Goal: Task Accomplishment & Management: Complete application form

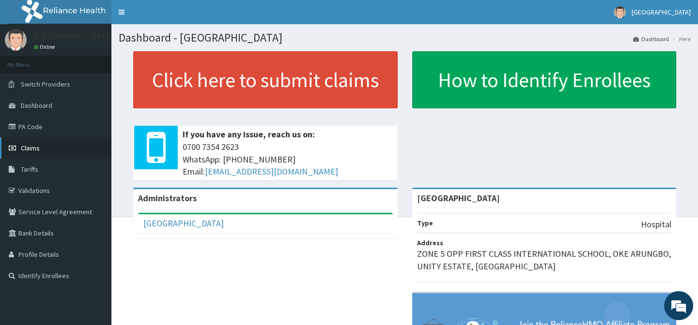
click at [33, 150] on span "Claims" at bounding box center [30, 148] width 19 height 9
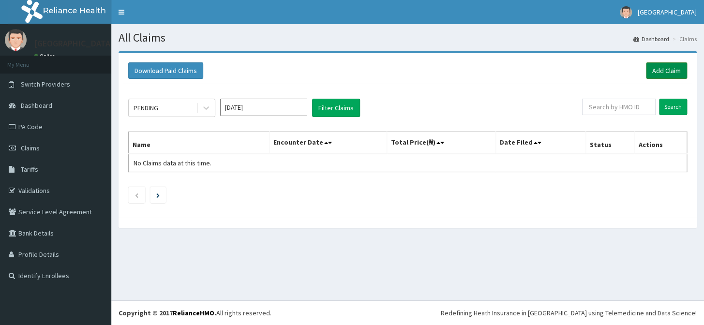
click at [673, 69] on link "Add Claim" at bounding box center [666, 70] width 41 height 16
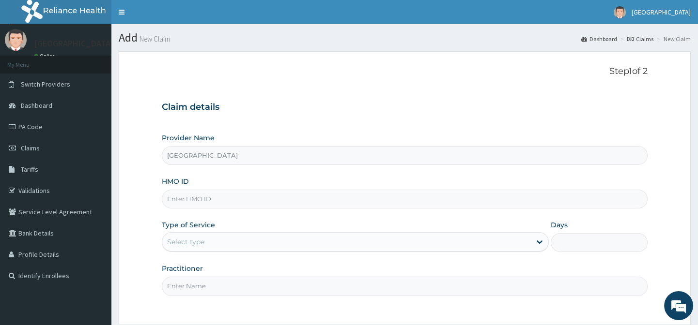
click at [227, 182] on div "HMO ID" at bounding box center [404, 193] width 485 height 32
click at [214, 206] on input "HMO ID" at bounding box center [404, 199] width 485 height 19
type input "FMP/10117/C"
click at [218, 242] on div "Select type" at bounding box center [346, 241] width 368 height 15
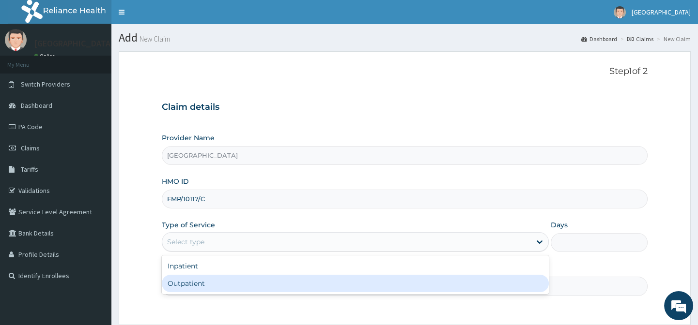
drag, startPoint x: 250, startPoint y: 285, endPoint x: 261, endPoint y: 268, distance: 20.5
click at [250, 284] on div "Outpatient" at bounding box center [355, 283] width 387 height 17
type input "1"
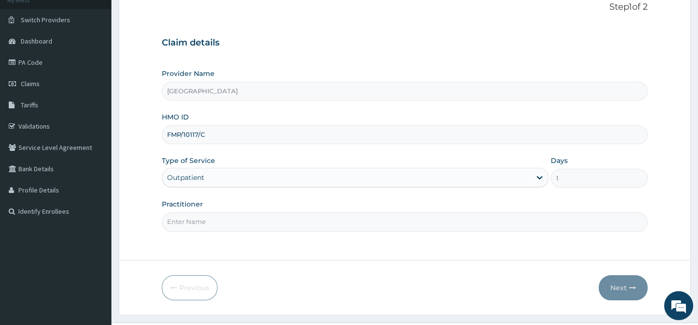
scroll to position [87, 0]
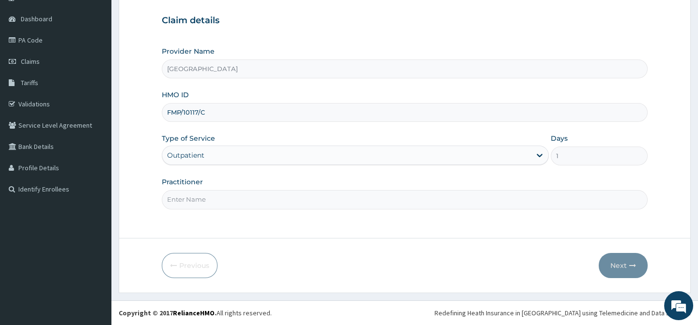
click at [257, 199] on input "Practitioner" at bounding box center [404, 199] width 485 height 19
type input "[PERSON_NAME] B A"
click at [601, 262] on button "Next" at bounding box center [622, 265] width 49 height 25
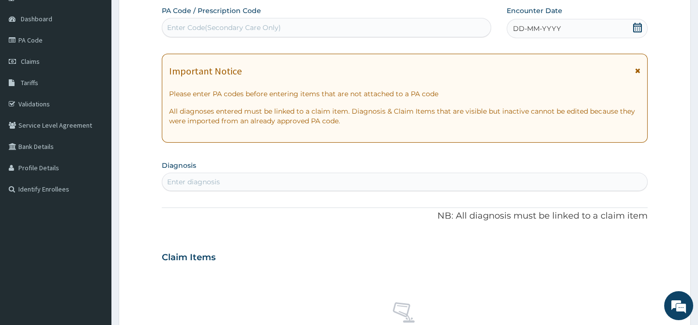
click at [636, 23] on icon at bounding box center [637, 28] width 10 height 10
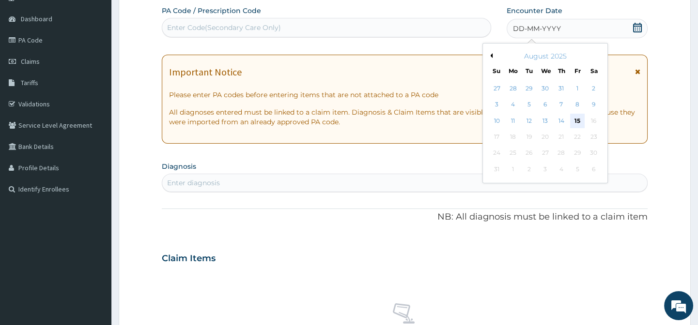
click at [580, 119] on div "15" at bounding box center [577, 121] width 15 height 15
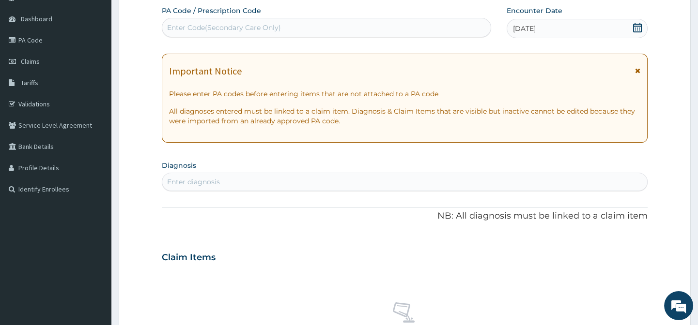
click at [324, 181] on div "Enter diagnosis" at bounding box center [404, 181] width 484 height 15
type input "[MEDICAL_DATA]"
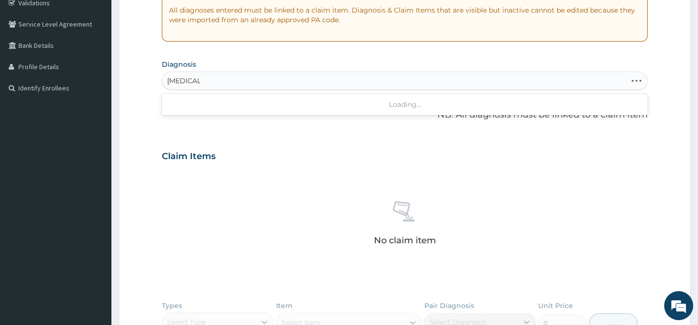
scroll to position [218, 0]
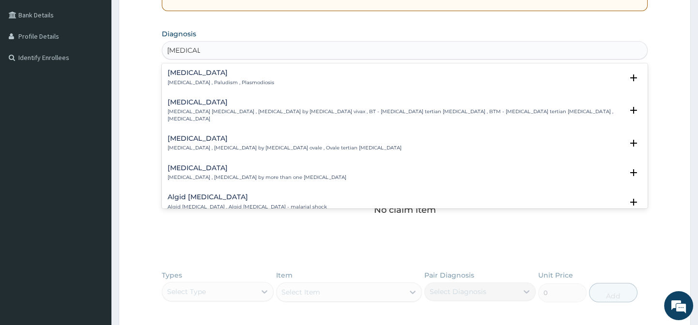
click at [225, 82] on p "[MEDICAL_DATA] , Paludism , Plasmodiosis" at bounding box center [220, 82] width 106 height 7
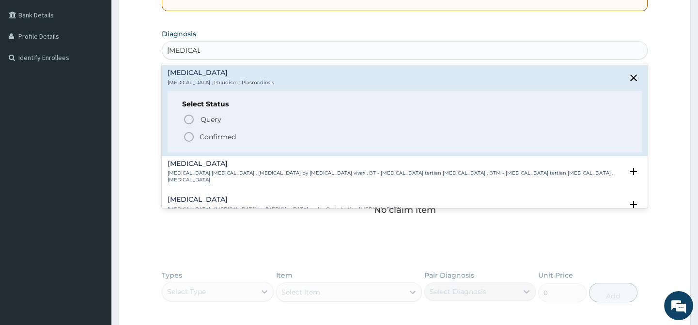
click at [228, 136] on p "Confirmed" at bounding box center [217, 137] width 36 height 10
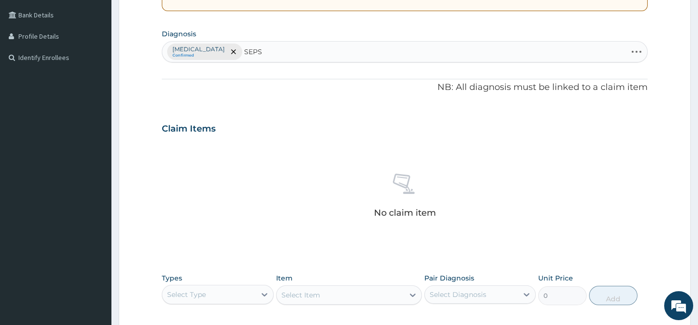
type input "SEPSI"
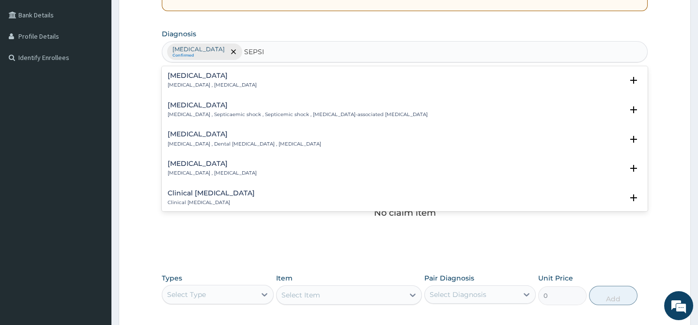
click at [206, 76] on h4 "[MEDICAL_DATA]" at bounding box center [211, 75] width 89 height 7
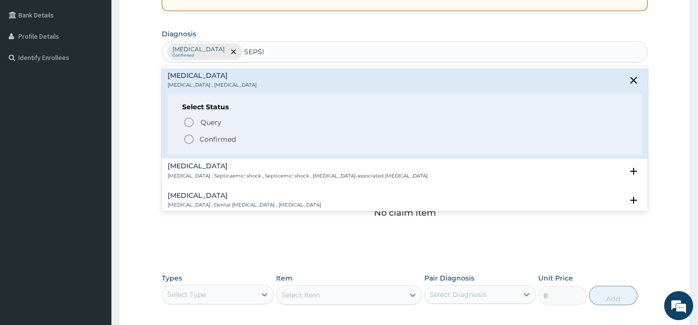
click at [218, 138] on p "Confirmed" at bounding box center [217, 140] width 36 height 10
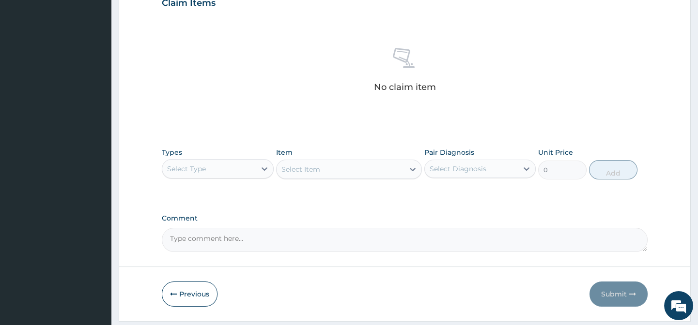
scroll to position [372, 0]
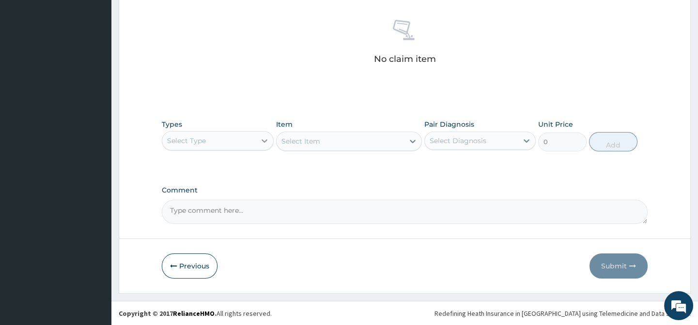
click at [264, 144] on icon at bounding box center [264, 141] width 10 height 10
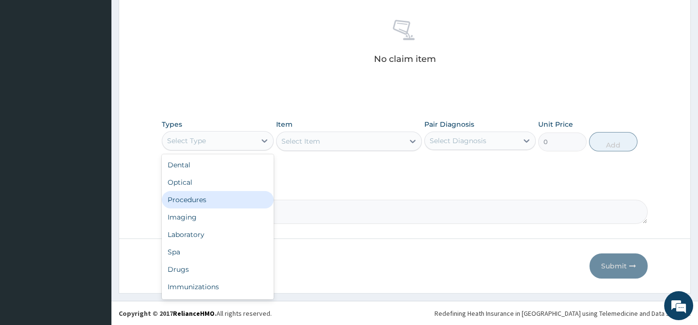
click at [221, 198] on div "Procedures" at bounding box center [217, 199] width 111 height 17
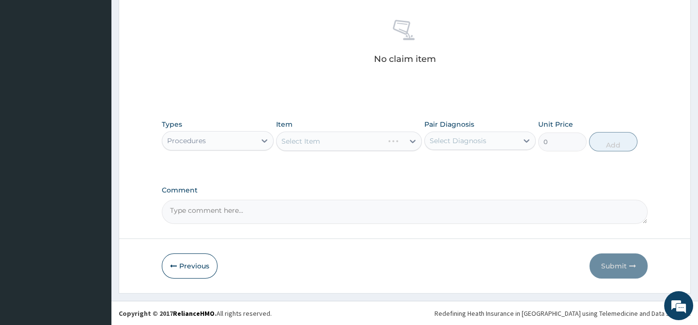
click at [463, 132] on div "Select Diagnosis" at bounding box center [479, 141] width 111 height 18
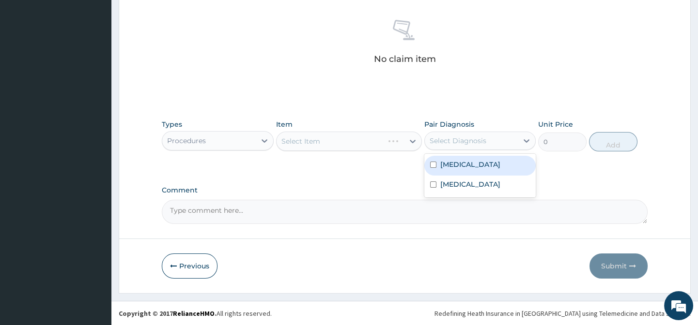
click at [451, 168] on label "[MEDICAL_DATA]" at bounding box center [470, 165] width 60 height 10
checkbox input "true"
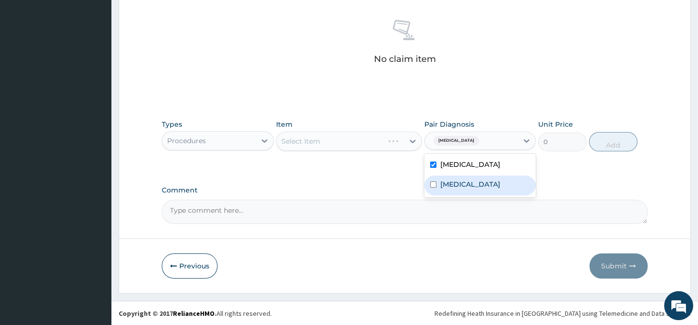
click at [450, 182] on label "[MEDICAL_DATA]" at bounding box center [470, 185] width 60 height 10
checkbox input "true"
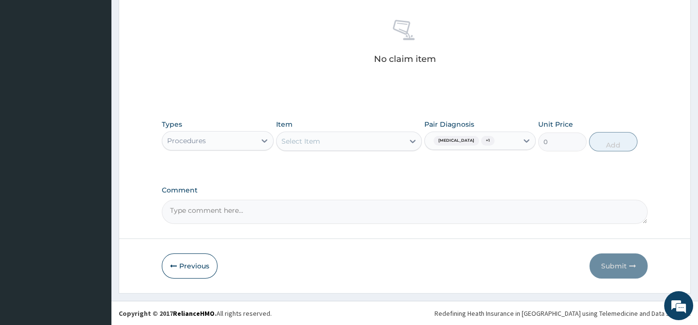
click at [412, 140] on div "Select Item" at bounding box center [349, 141] width 146 height 19
click at [407, 142] on div at bounding box center [412, 141] width 17 height 17
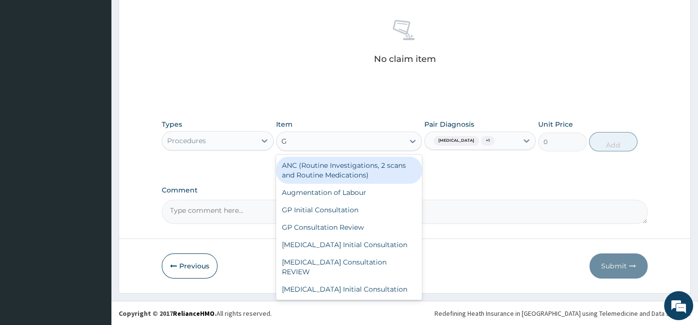
type input "GP"
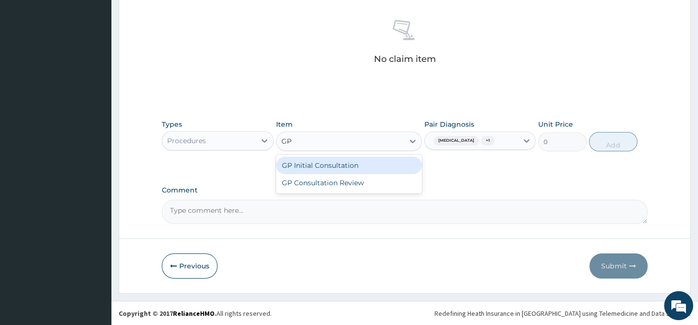
drag, startPoint x: 344, startPoint y: 165, endPoint x: 564, endPoint y: 175, distance: 221.0
click at [344, 165] on div "GP Initial Consultation" at bounding box center [349, 165] width 146 height 17
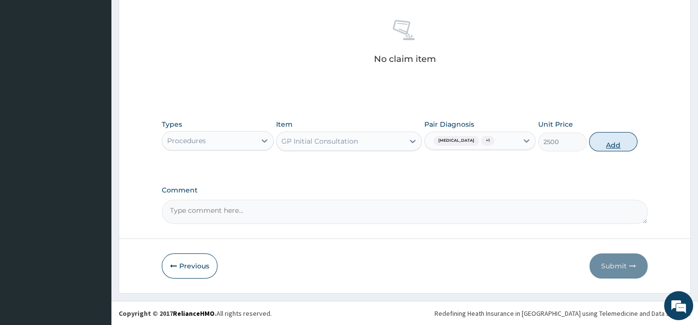
click at [603, 146] on button "Add" at bounding box center [613, 141] width 48 height 19
type input "0"
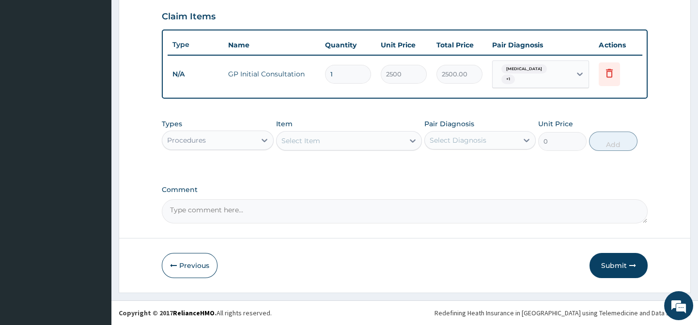
scroll to position [333, 0]
click at [523, 145] on icon at bounding box center [526, 141] width 10 height 10
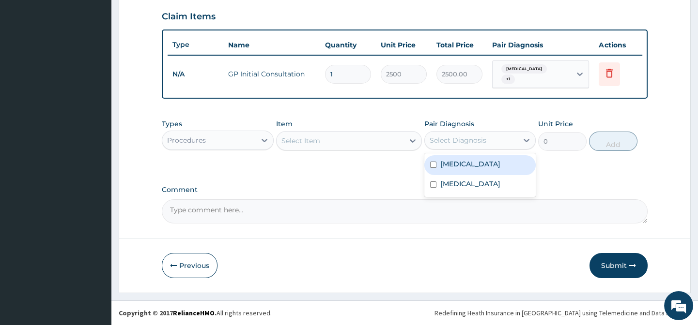
click at [505, 166] on div "[MEDICAL_DATA]" at bounding box center [479, 165] width 111 height 20
checkbox input "true"
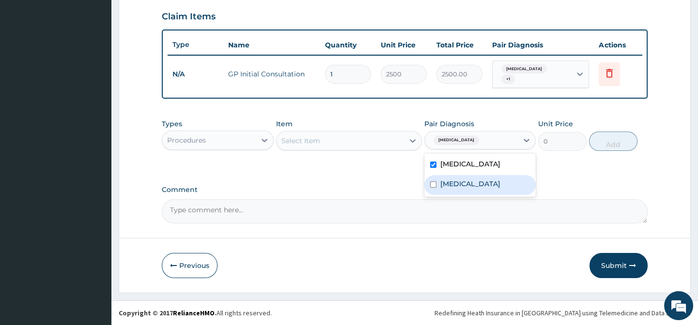
click at [488, 185] on div "[MEDICAL_DATA]" at bounding box center [479, 185] width 111 height 20
checkbox input "true"
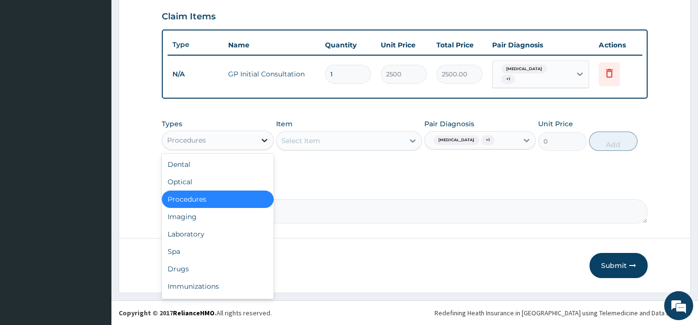
click at [259, 137] on div at bounding box center [264, 140] width 17 height 17
click at [228, 271] on div "Drugs" at bounding box center [217, 268] width 111 height 17
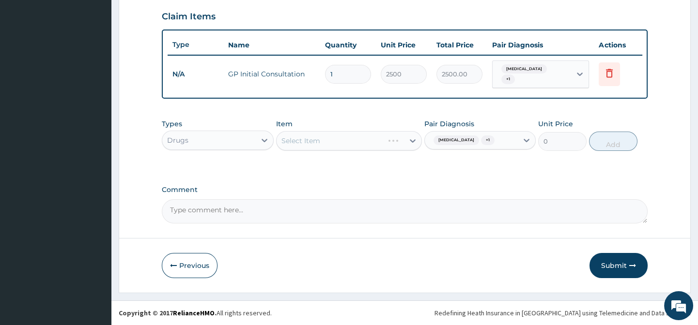
click at [416, 140] on div "Select Item" at bounding box center [349, 140] width 146 height 19
click at [412, 140] on icon at bounding box center [413, 141] width 10 height 10
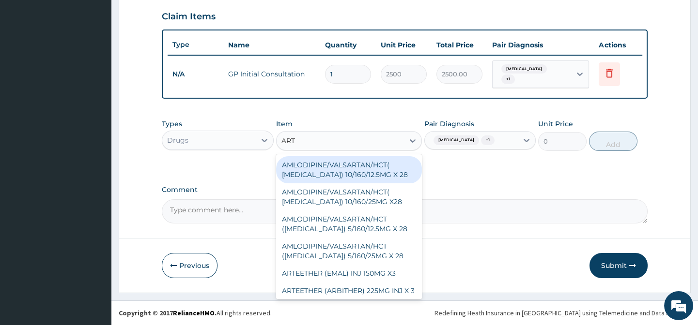
type input "ARTE"
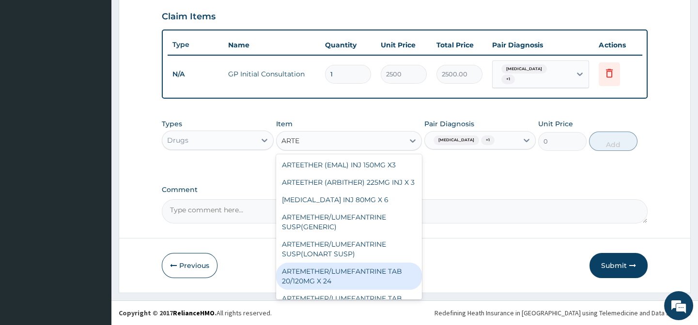
scroll to position [17, 0]
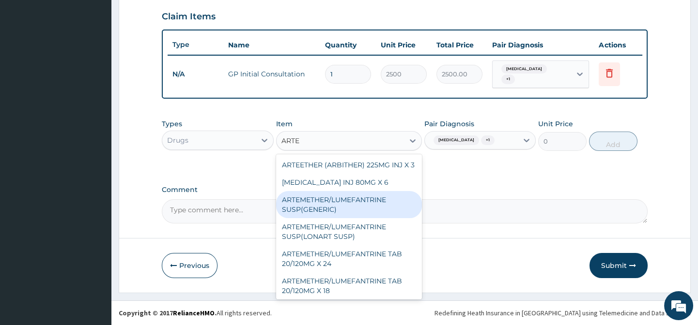
click at [349, 218] on div "ARTEMETHER/LUMEFANTRINE SUSP(GENERIC)" at bounding box center [349, 204] width 146 height 27
type input "700"
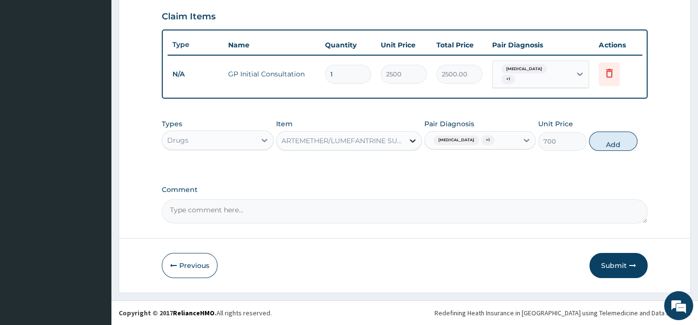
click at [414, 140] on icon at bounding box center [413, 140] width 6 height 3
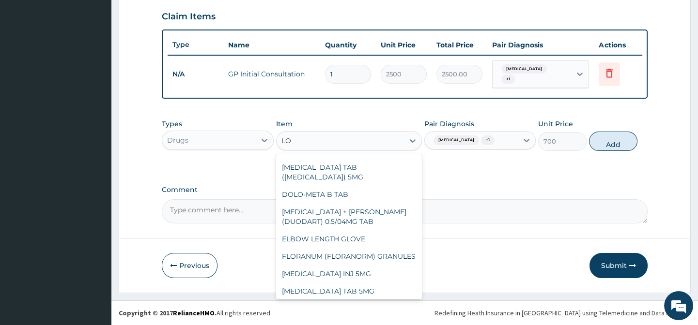
scroll to position [563, 0]
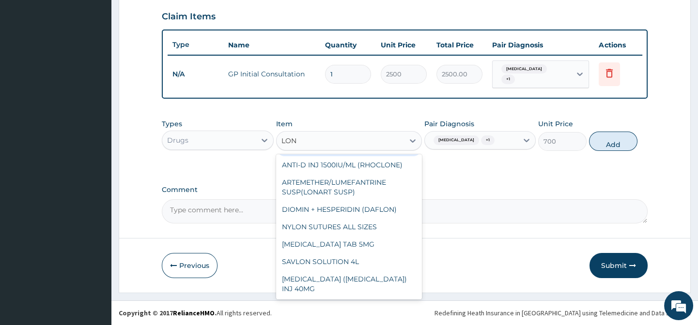
type input "[PERSON_NAME]"
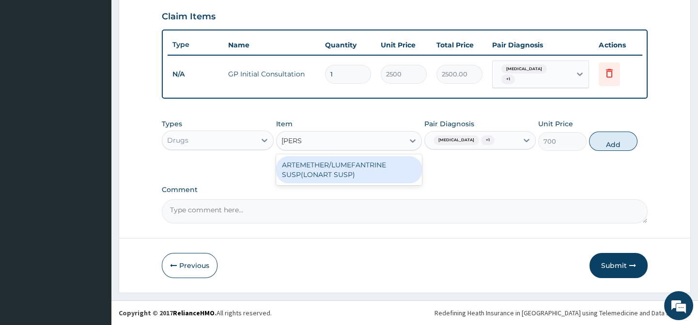
drag, startPoint x: 326, startPoint y: 160, endPoint x: 329, endPoint y: 172, distance: 12.6
click at [327, 160] on div "ARTEMETHER/LUMEFANTRINE SUSP(LONART SUSP)" at bounding box center [349, 169] width 146 height 27
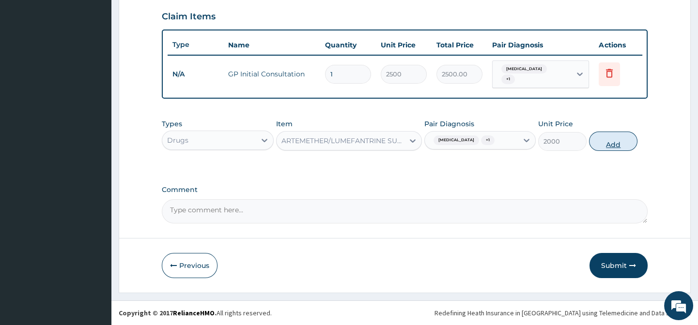
click at [610, 140] on button "Add" at bounding box center [613, 141] width 48 height 19
type input "0"
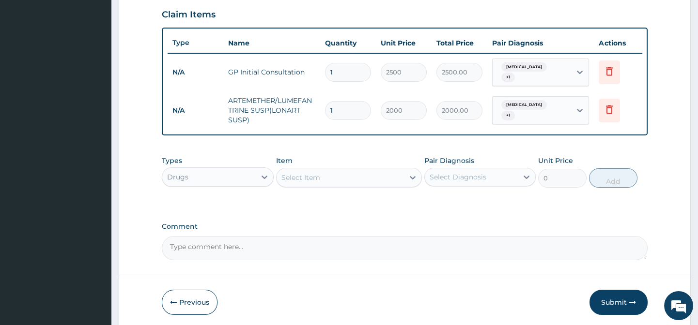
click at [480, 178] on div "Select Diagnosis" at bounding box center [457, 177] width 57 height 10
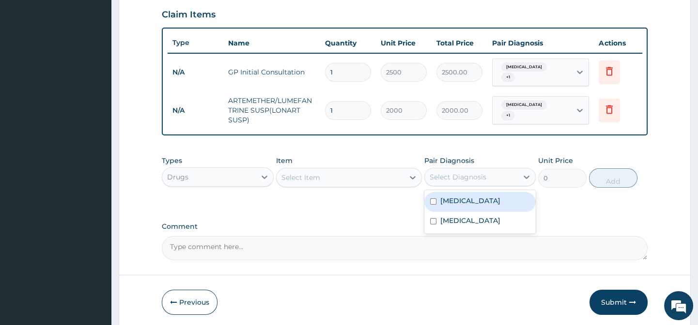
click at [465, 208] on div "[MEDICAL_DATA]" at bounding box center [479, 202] width 111 height 20
checkbox input "true"
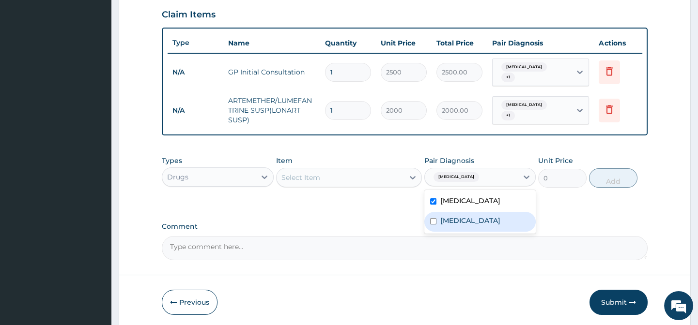
click at [465, 225] on div "[MEDICAL_DATA]" at bounding box center [479, 222] width 111 height 20
checkbox input "true"
click at [412, 178] on icon at bounding box center [413, 178] width 10 height 10
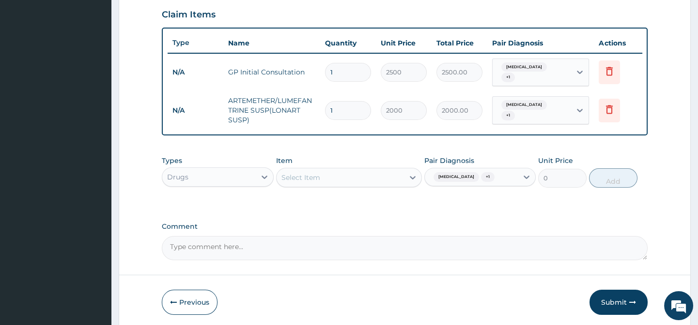
click at [351, 174] on div "Select Item" at bounding box center [339, 177] width 127 height 15
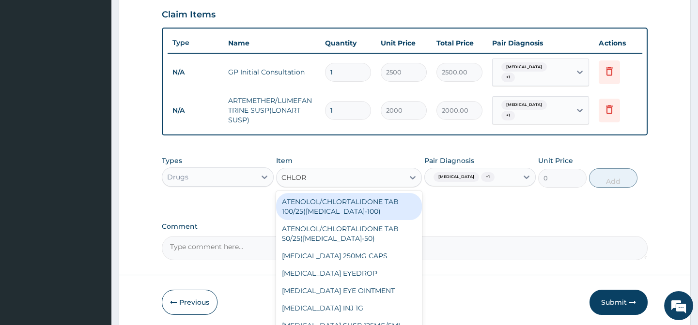
type input "CHLORP"
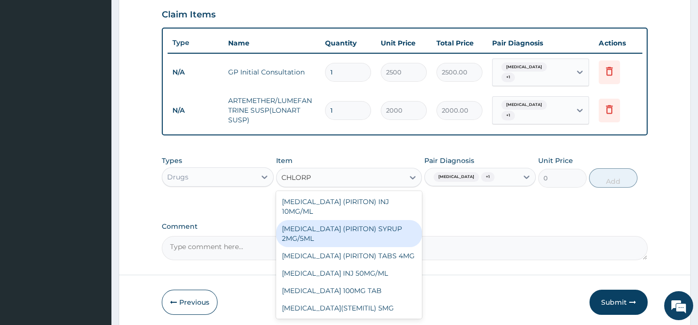
click at [343, 239] on div "[MEDICAL_DATA] (PIRITON) SYRUP 2MG/5ML" at bounding box center [349, 233] width 146 height 27
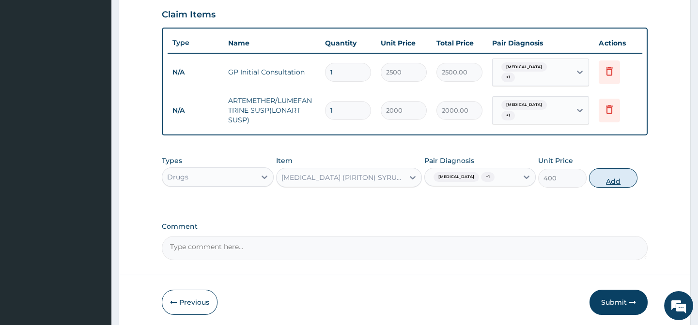
click at [605, 179] on button "Add" at bounding box center [613, 177] width 48 height 19
type input "0"
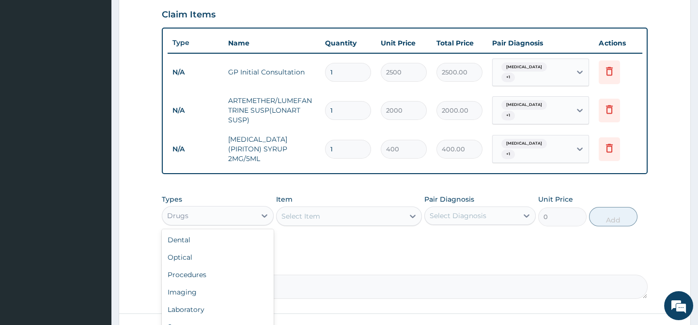
drag, startPoint x: 264, startPoint y: 219, endPoint x: 226, endPoint y: 269, distance: 63.2
click at [263, 219] on icon at bounding box center [264, 216] width 10 height 10
drag, startPoint x: 207, startPoint y: 316, endPoint x: 245, endPoint y: 306, distance: 39.6
click at [207, 317] on div "Laboratory" at bounding box center [217, 309] width 111 height 17
click at [526, 218] on icon at bounding box center [526, 215] width 6 height 3
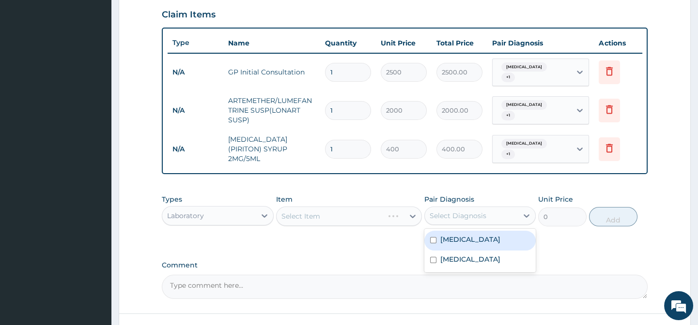
click at [512, 245] on div "[MEDICAL_DATA]" at bounding box center [479, 241] width 111 height 20
checkbox input "true"
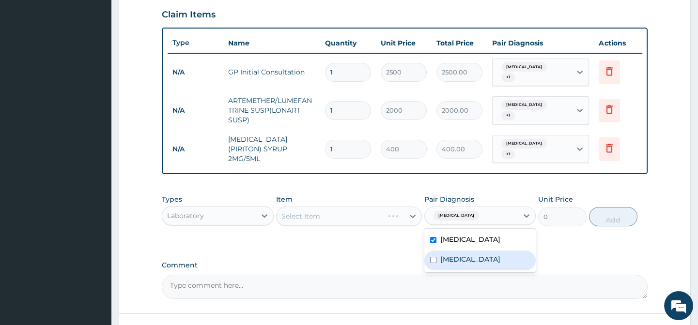
click at [492, 260] on div "[MEDICAL_DATA]" at bounding box center [479, 261] width 111 height 20
checkbox input "true"
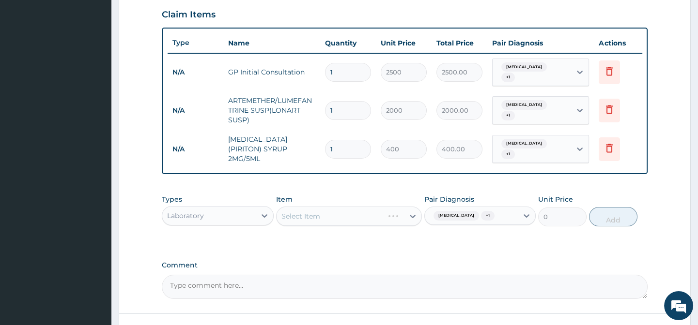
click at [410, 219] on div "Select Item" at bounding box center [349, 216] width 146 height 19
click at [410, 216] on div "Select Item" at bounding box center [349, 216] width 146 height 19
click at [413, 220] on icon at bounding box center [413, 217] width 10 height 10
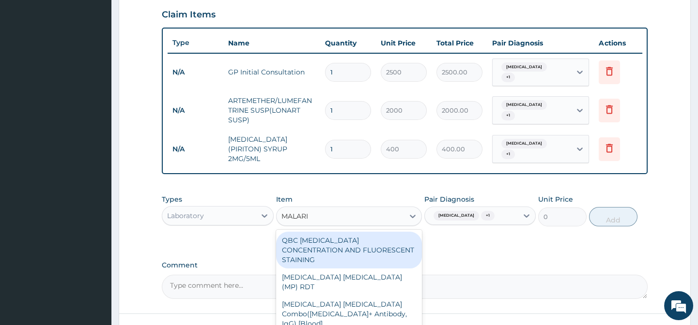
type input "[MEDICAL_DATA]"
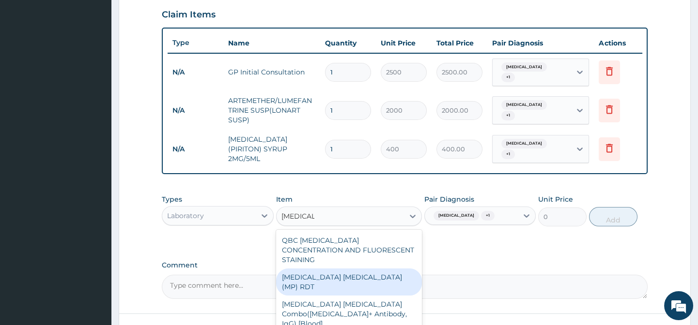
drag, startPoint x: 373, startPoint y: 268, endPoint x: 456, endPoint y: 253, distance: 84.7
click at [373, 269] on div "[MEDICAL_DATA] [MEDICAL_DATA] (MP) RDT" at bounding box center [349, 282] width 146 height 27
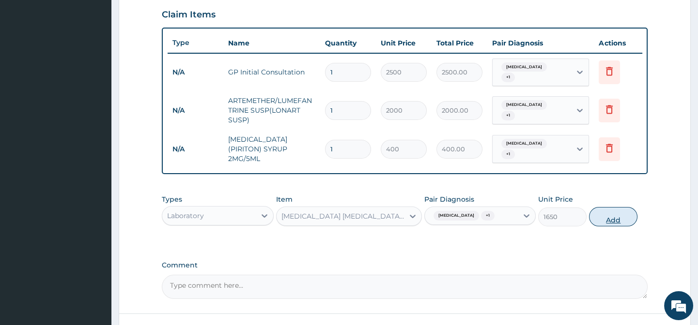
click at [610, 222] on button "Add" at bounding box center [613, 216] width 48 height 19
type input "0"
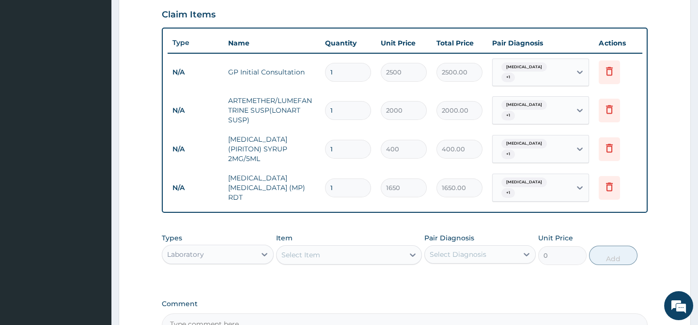
click at [392, 253] on div "Select Item" at bounding box center [339, 254] width 127 height 15
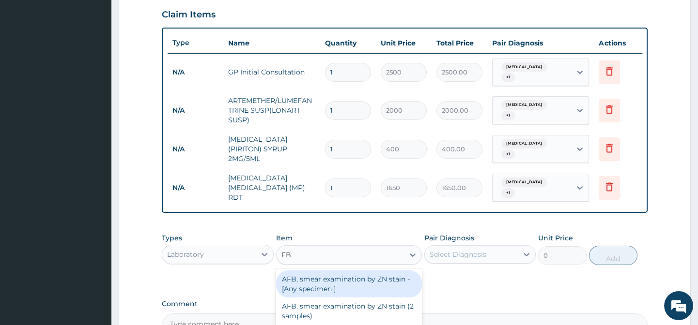
type input "FBC"
click at [393, 283] on div "FBC CBC-[MEDICAL_DATA] (Haemogram) - [Blood]" at bounding box center [349, 284] width 146 height 27
type input "3300"
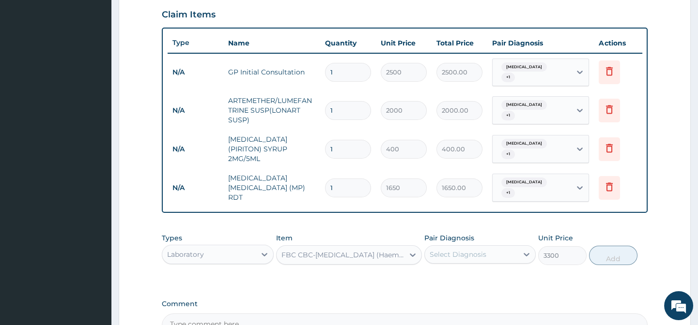
click at [515, 256] on div "Select Diagnosis" at bounding box center [471, 254] width 93 height 15
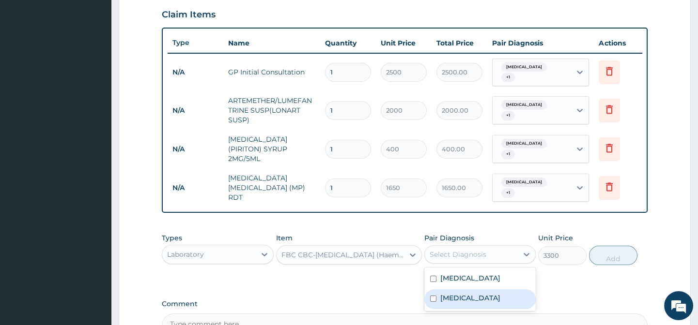
click at [491, 295] on div "[MEDICAL_DATA]" at bounding box center [479, 299] width 111 height 20
checkbox input "true"
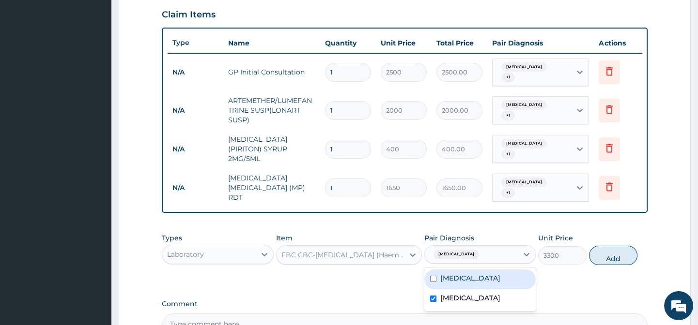
click at [490, 275] on div "[MEDICAL_DATA]" at bounding box center [479, 280] width 111 height 20
checkbox input "true"
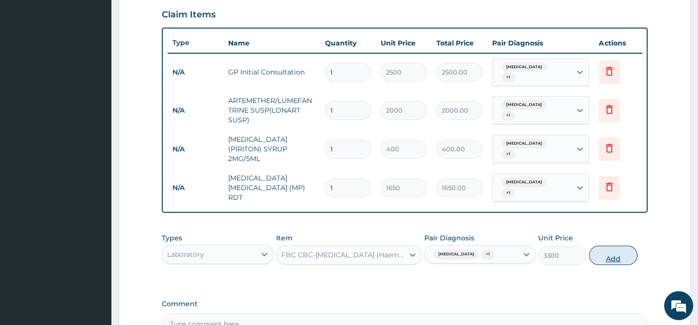
click at [616, 257] on button "Add" at bounding box center [613, 255] width 48 height 19
type input "0"
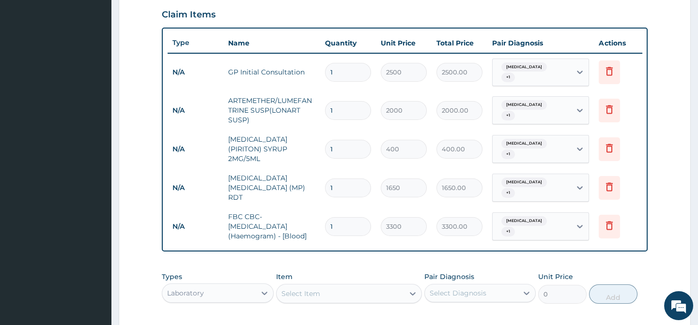
scroll to position [465, 0]
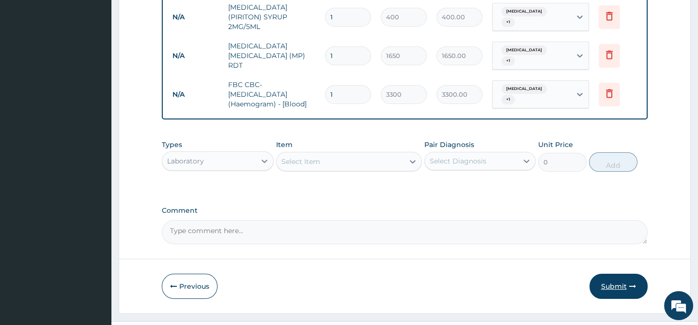
click at [618, 283] on button "Submit" at bounding box center [618, 286] width 58 height 25
